Goal: Task Accomplishment & Management: Complete application form

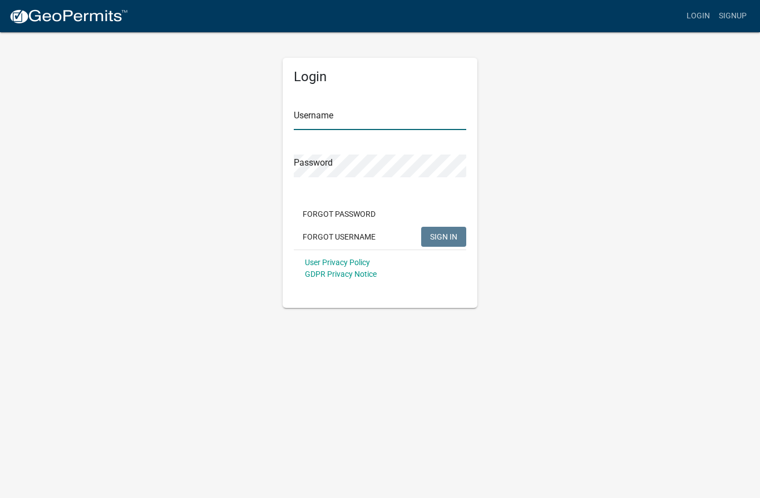
click at [369, 117] on input "Username" at bounding box center [380, 118] width 172 height 23
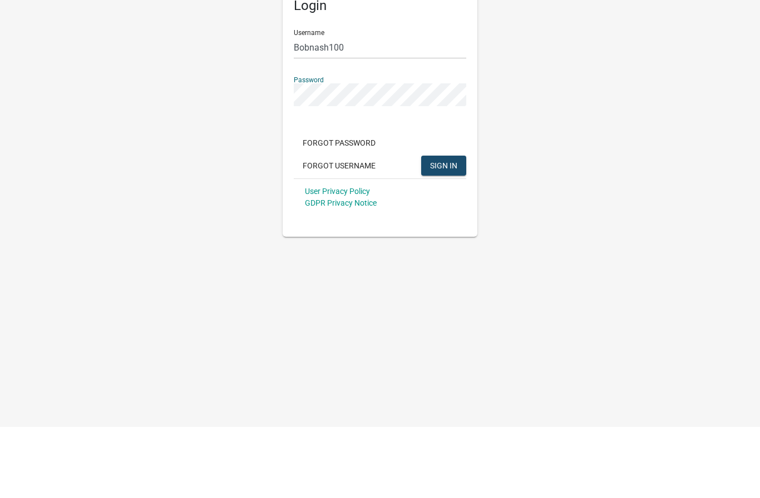
click at [450, 232] on span "SIGN IN" at bounding box center [443, 236] width 27 height 9
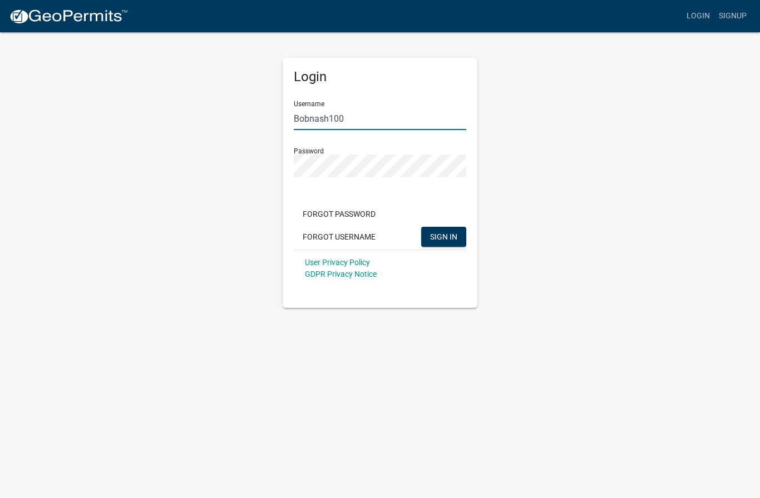
click at [391, 117] on input "Bobnash100" at bounding box center [380, 118] width 172 height 23
type input "[EMAIL_ADDRESS][DOMAIN_NAME]"
click at [557, 169] on div "Login Username [EMAIL_ADDRESS][DOMAIN_NAME] Password Forgot Password Forgot Use…" at bounding box center [380, 169] width 634 height 277
click at [448, 234] on span "SIGN IN" at bounding box center [443, 236] width 27 height 9
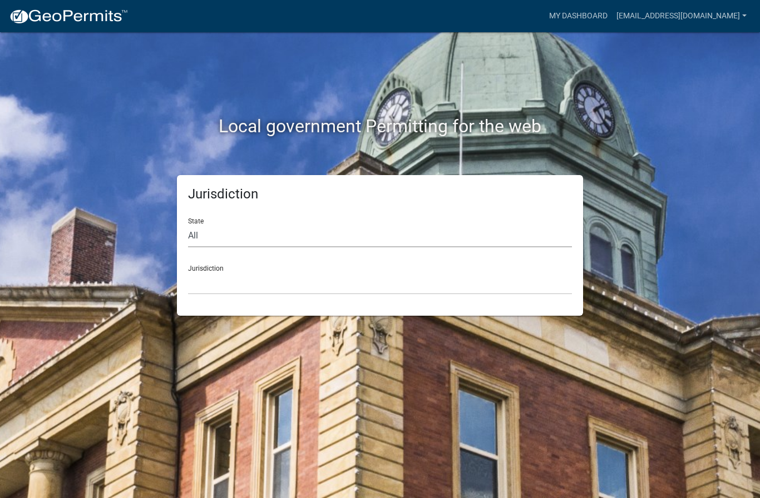
click at [310, 232] on select "All [US_STATE] [US_STATE] [US_STATE] [US_STATE] [US_STATE] [US_STATE] [US_STATE…" at bounding box center [380, 236] width 384 height 23
select select "[US_STATE]"
click at [273, 279] on select "[GEOGRAPHIC_DATA], [US_STATE][PERSON_NAME][GEOGRAPHIC_DATA], [US_STATE][PERSON_…" at bounding box center [380, 283] width 384 height 23
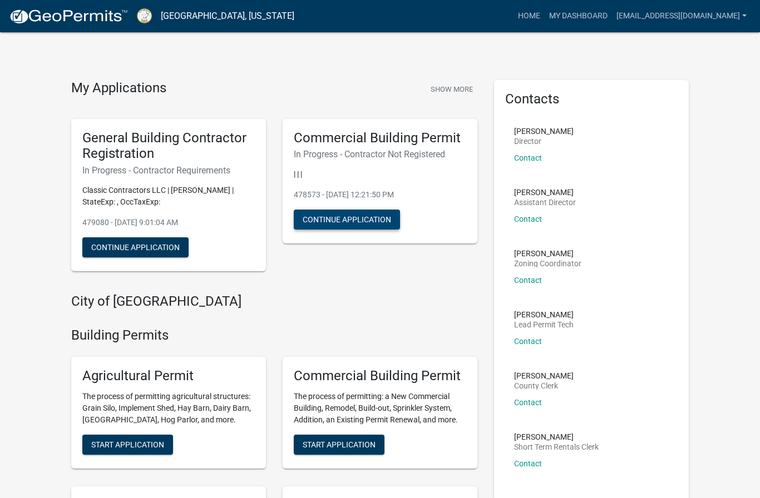
click at [360, 216] on button "Continue Application" at bounding box center [347, 220] width 106 height 20
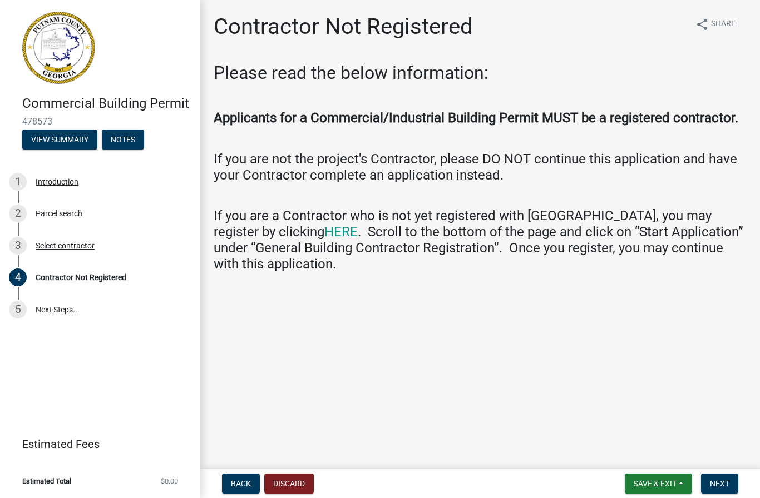
click at [324, 240] on link "HERE" at bounding box center [340, 232] width 33 height 16
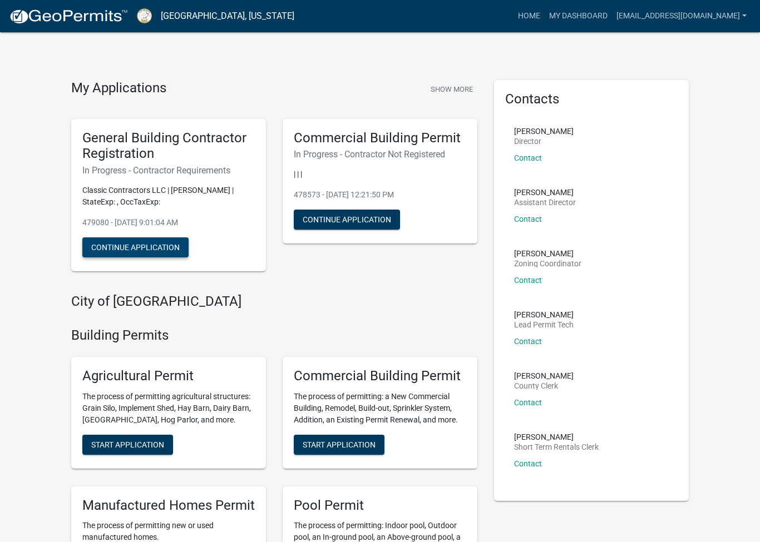
click at [138, 247] on button "Continue Application" at bounding box center [135, 247] width 106 height 20
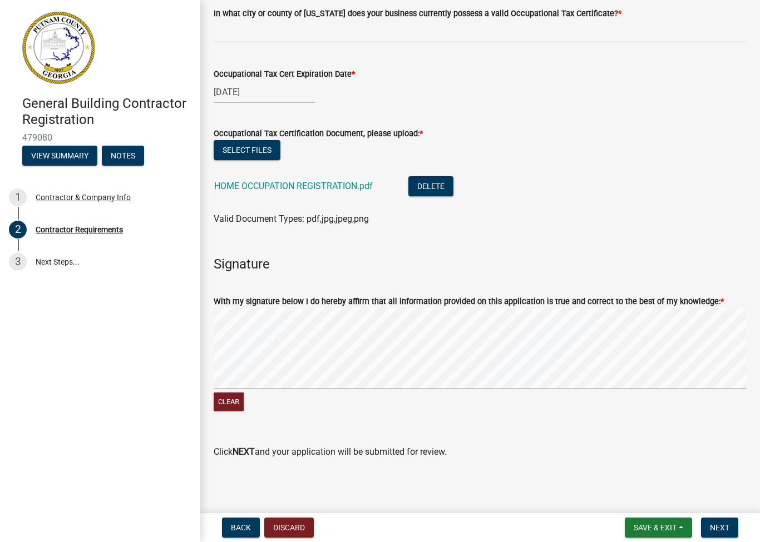
scroll to position [433, 0]
click at [225, 400] on button "Clear" at bounding box center [229, 402] width 30 height 18
click at [697, 193] on li "HOME OCCUPATION REGISTRATION.pdf Delete" at bounding box center [480, 188] width 533 height 41
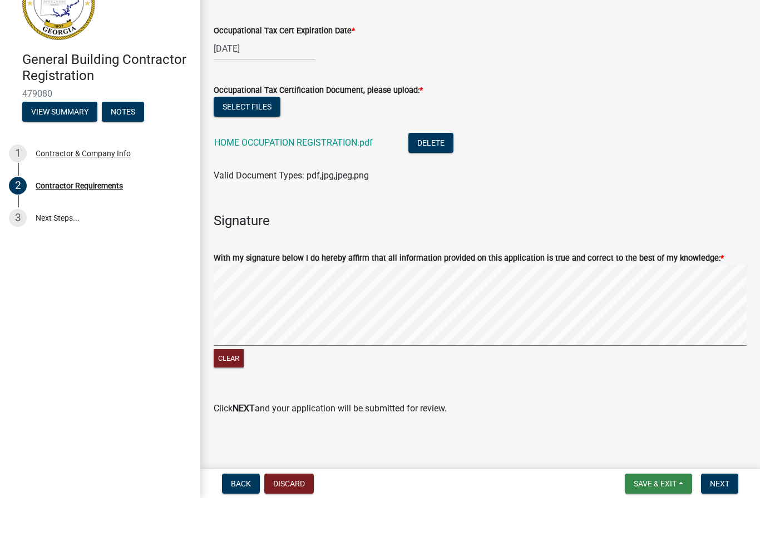
click at [664, 518] on button "Save & Exit" at bounding box center [658, 528] width 67 height 20
click at [719, 523] on span "Next" at bounding box center [719, 527] width 19 height 9
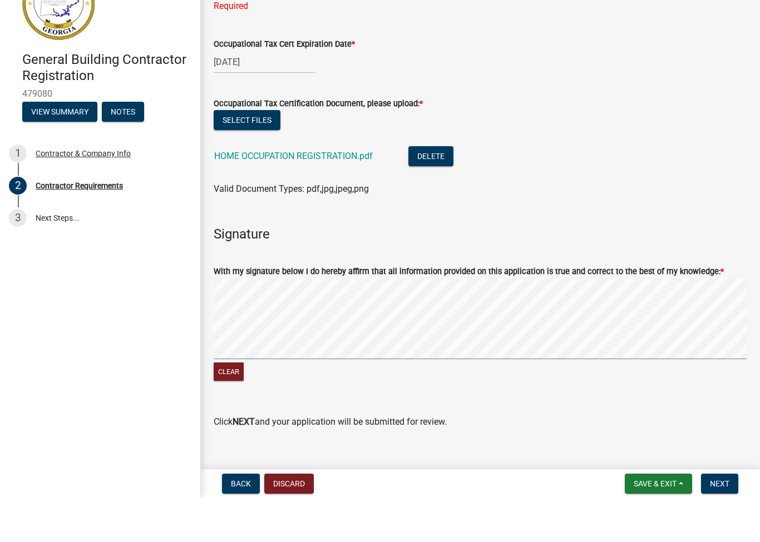
click at [718, 523] on span "Next" at bounding box center [719, 527] width 19 height 9
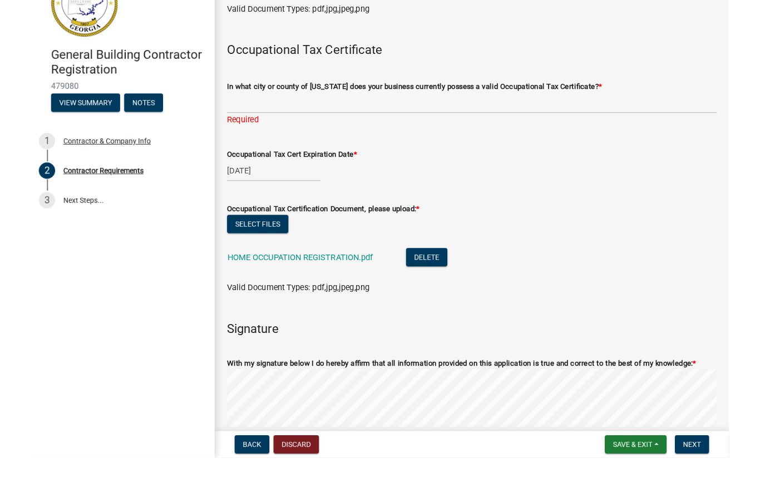
scroll to position [308, 0]
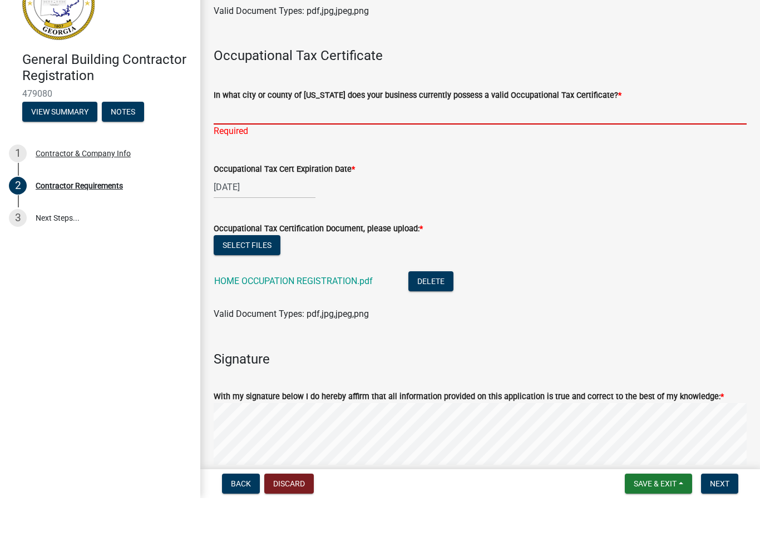
click at [282, 146] on input "In what city or county of Georgia does your business currently possess a valid …" at bounding box center [480, 157] width 533 height 23
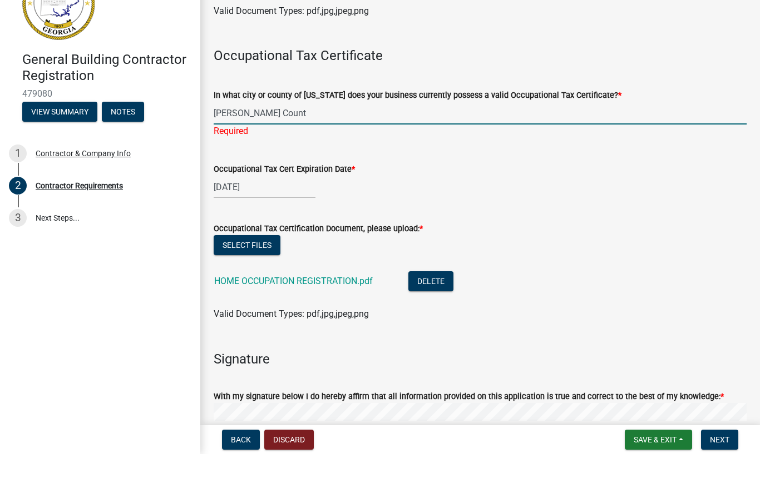
type input "Putnam County"
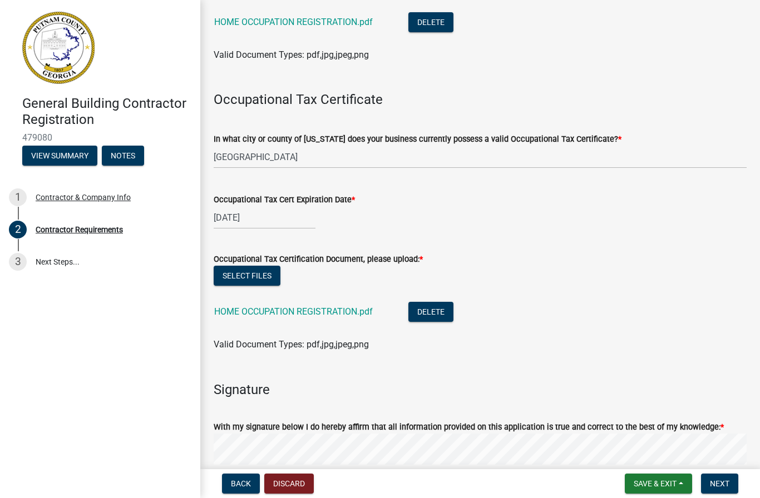
click at [719, 482] on span "Next" at bounding box center [719, 483] width 19 height 9
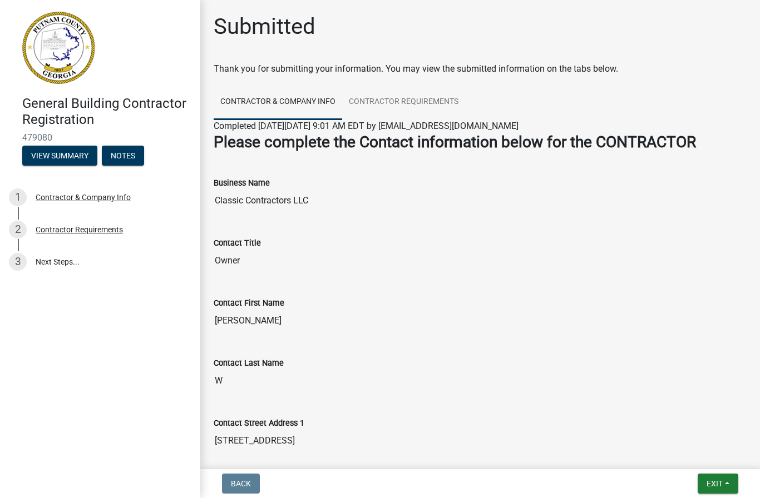
scroll to position [0, 0]
click at [407, 104] on link "Contractor Requirements" at bounding box center [403, 103] width 123 height 36
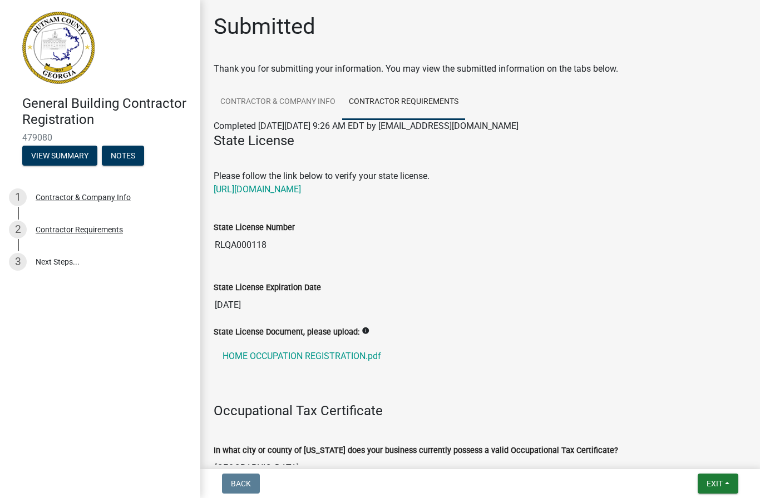
click at [301, 191] on link "https://goals.sos.ga.gov/GASOSOneStop/s/licensee-search" at bounding box center [257, 189] width 87 height 11
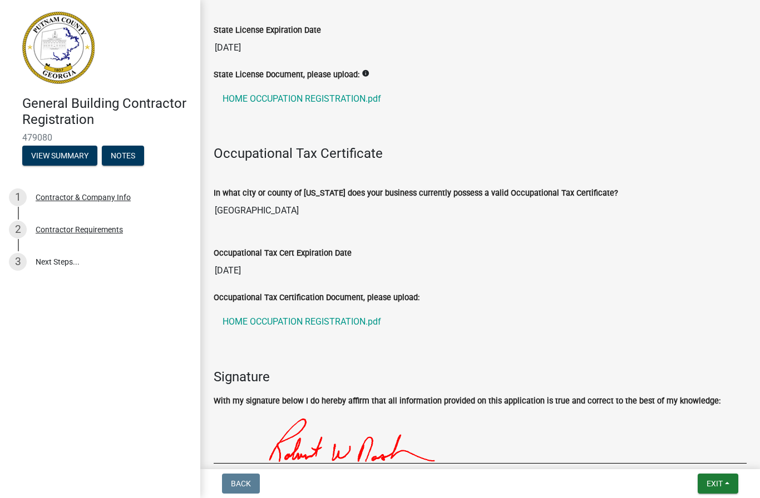
scroll to position [257, 0]
click at [358, 99] on link "HOME OCCUPATION REGISTRATION.pdf" at bounding box center [480, 99] width 533 height 27
click at [77, 155] on button "View Summary" at bounding box center [59, 156] width 75 height 20
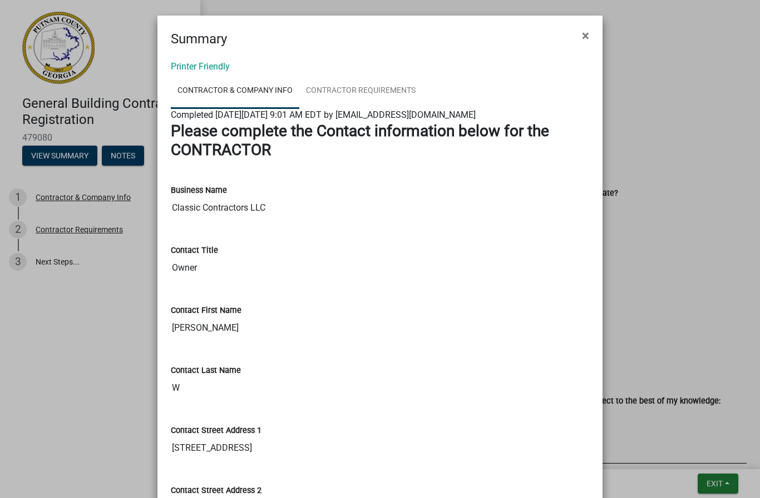
scroll to position [0, 0]
click at [89, 226] on ngb-modal-window "Summary × Printer Friendly Contractor & Company Info Contractor Requirements Co…" at bounding box center [380, 249] width 760 height 498
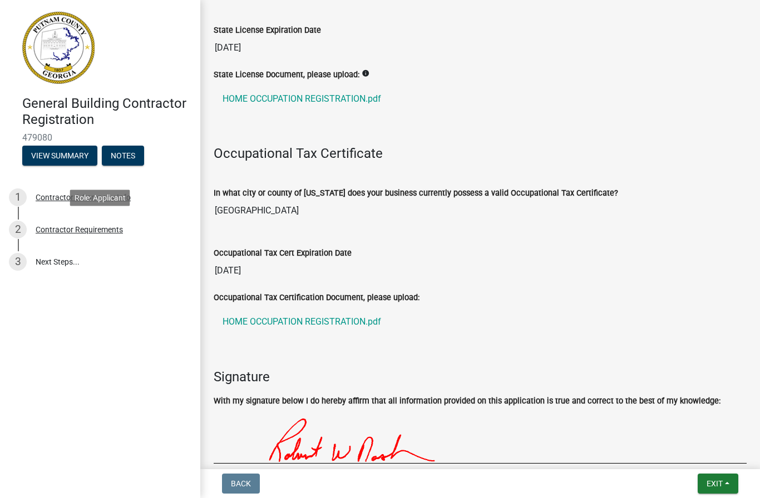
click at [89, 231] on div "Contractor Requirements" at bounding box center [79, 230] width 87 height 8
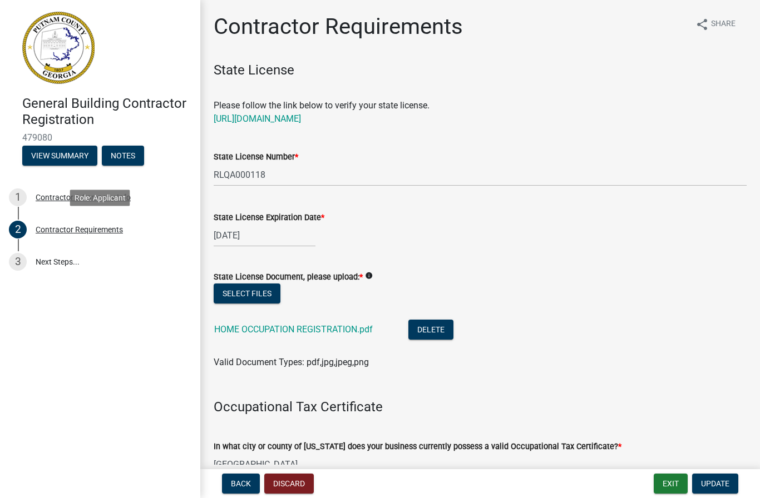
click at [67, 260] on link "3 Next Steps..." at bounding box center [100, 262] width 200 height 32
click at [62, 262] on link "3 Next Steps..." at bounding box center [100, 262] width 200 height 32
click at [721, 486] on span "Update" at bounding box center [715, 483] width 28 height 9
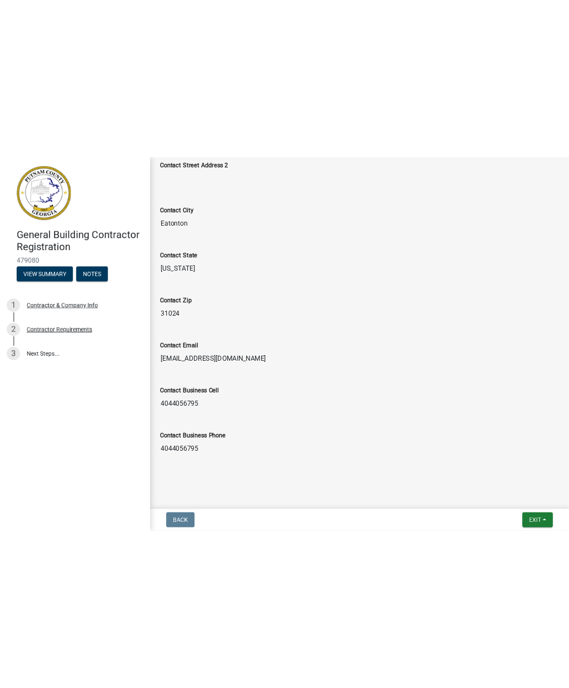
scroll to position [283, 0]
